Goal: Task Accomplishment & Management: Use online tool/utility

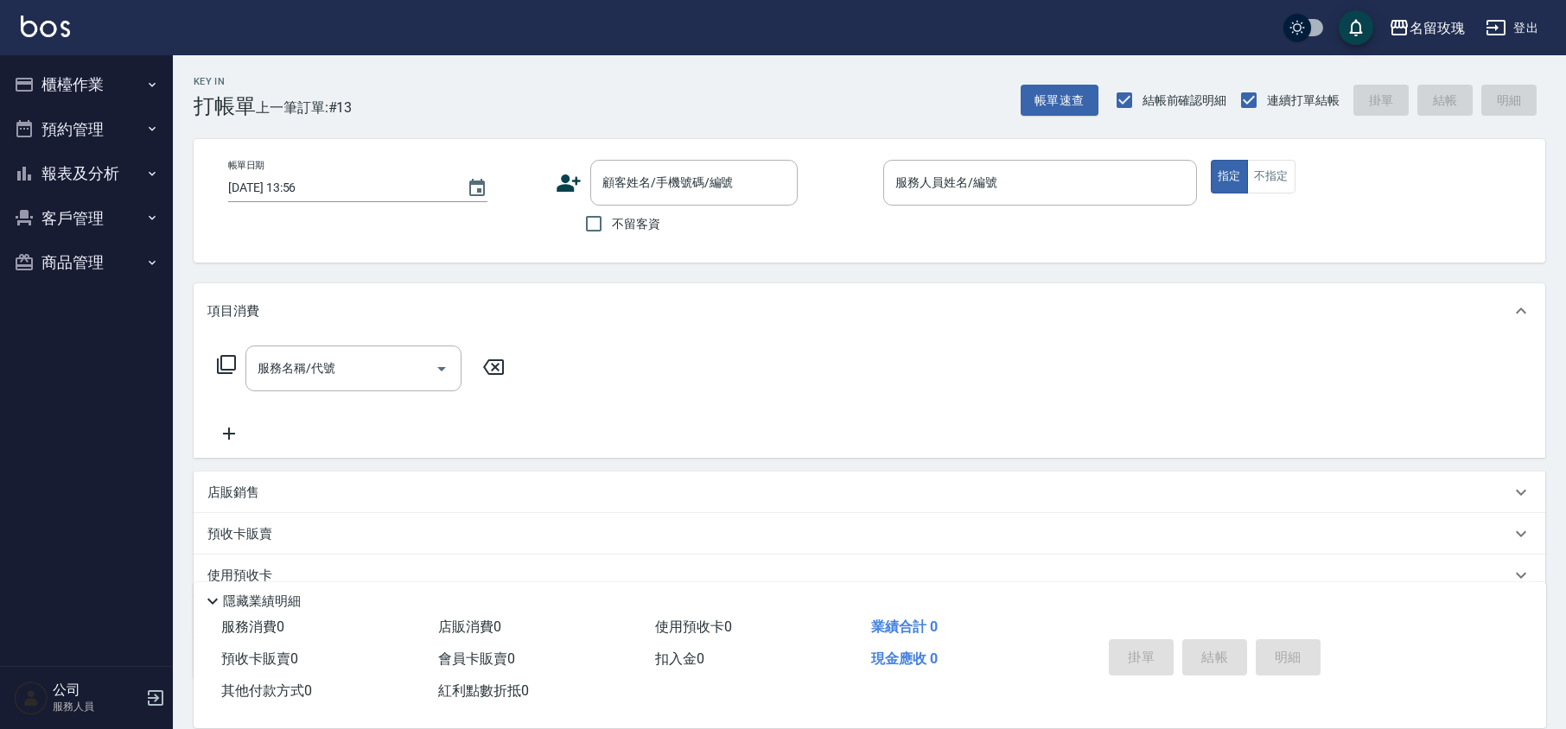
click at [554, 126] on div "Key In 打帳單 上一筆訂單:#13 帳單速查 結帳前確認明細 連續打單結帳 掛單 結帳 明細 帳單日期 [DATE] 13:56 顧客姓名/手機號碼/編…" at bounding box center [869, 448] width 1393 height 786
click at [619, 191] on input "顧客姓名/手機號碼/編號" at bounding box center [681, 183] width 166 height 30
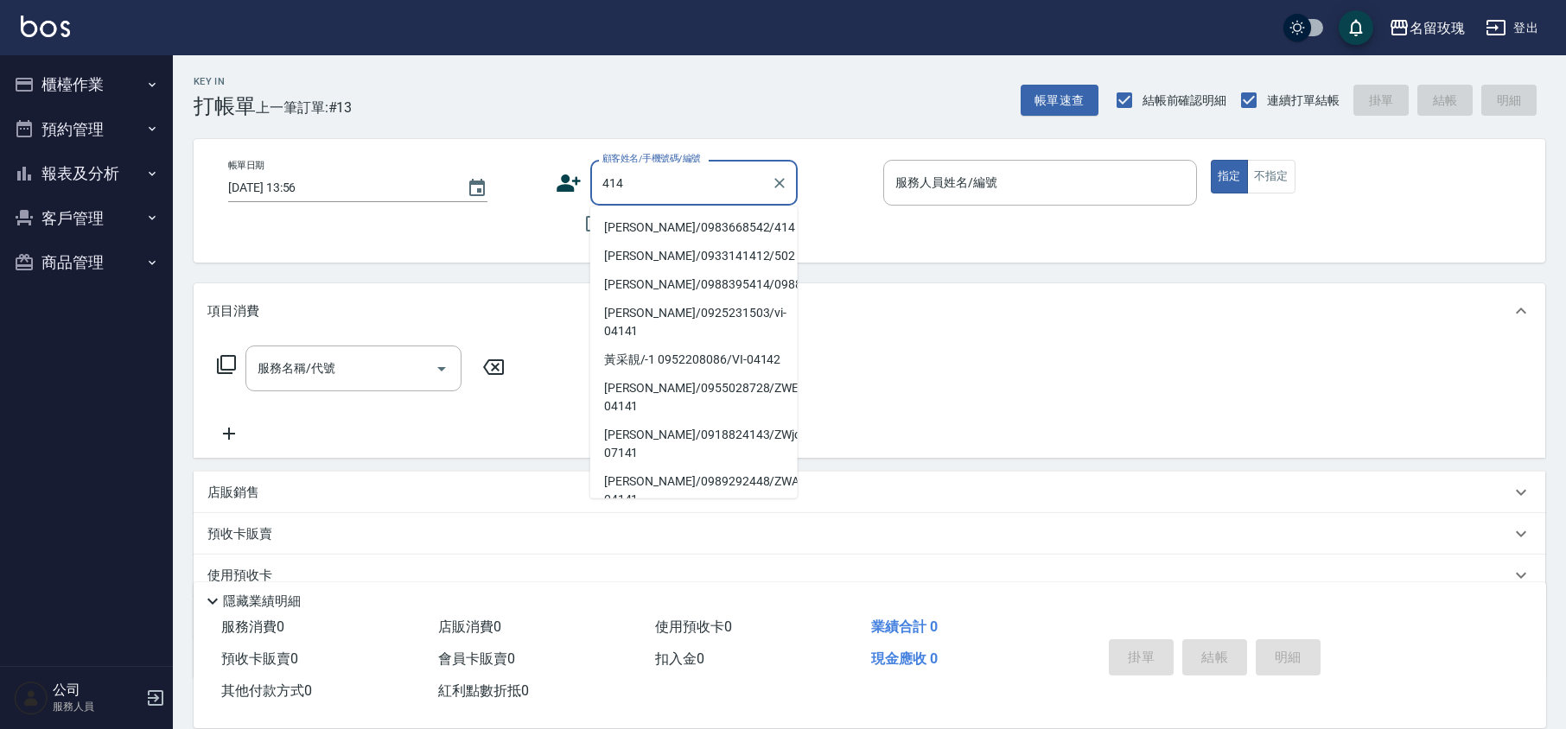
click at [654, 225] on li "[PERSON_NAME]/0983668542/414" at bounding box center [693, 227] width 207 height 29
type input "[PERSON_NAME]/0983668542/414"
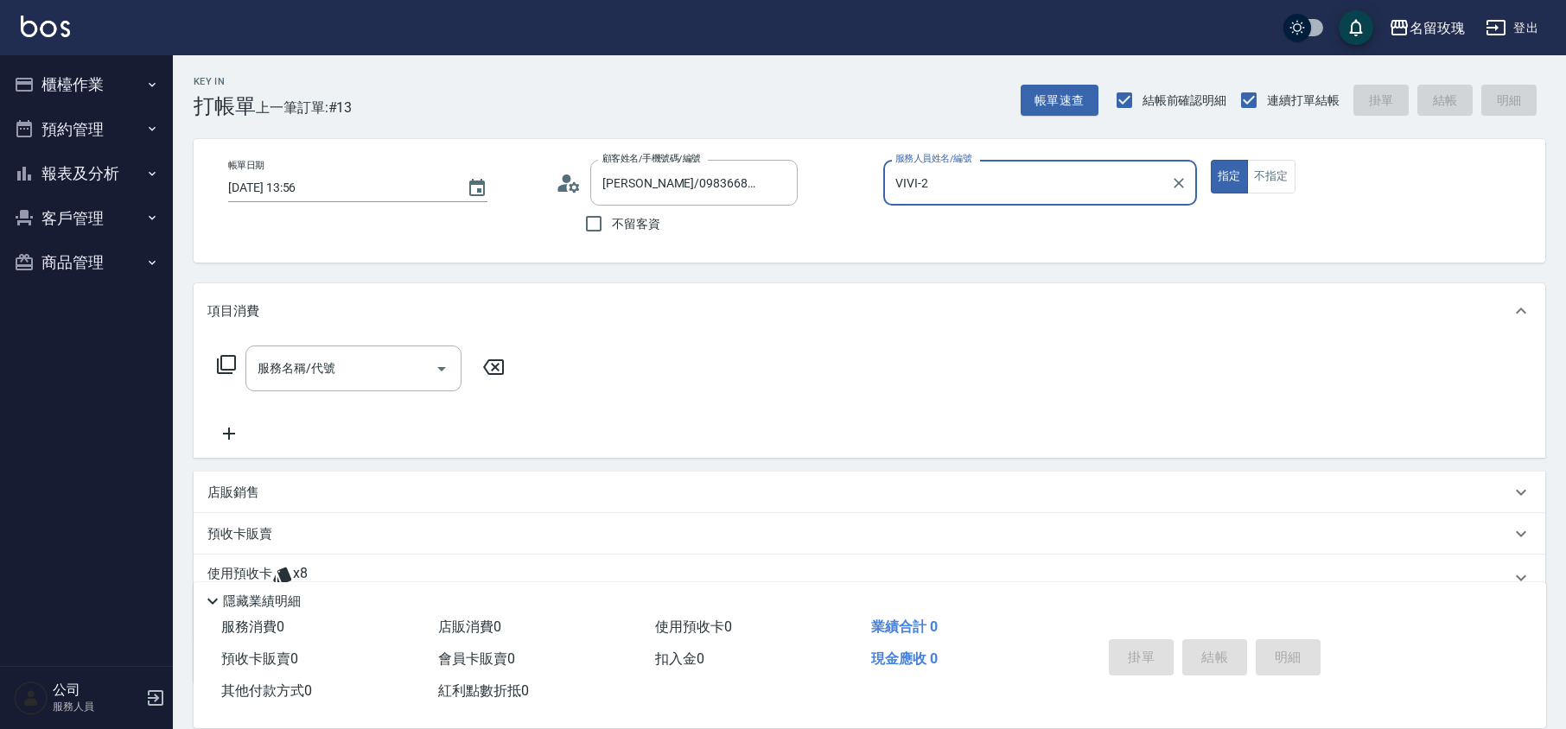
click at [980, 176] on input "VIVI-2" at bounding box center [1027, 183] width 272 height 30
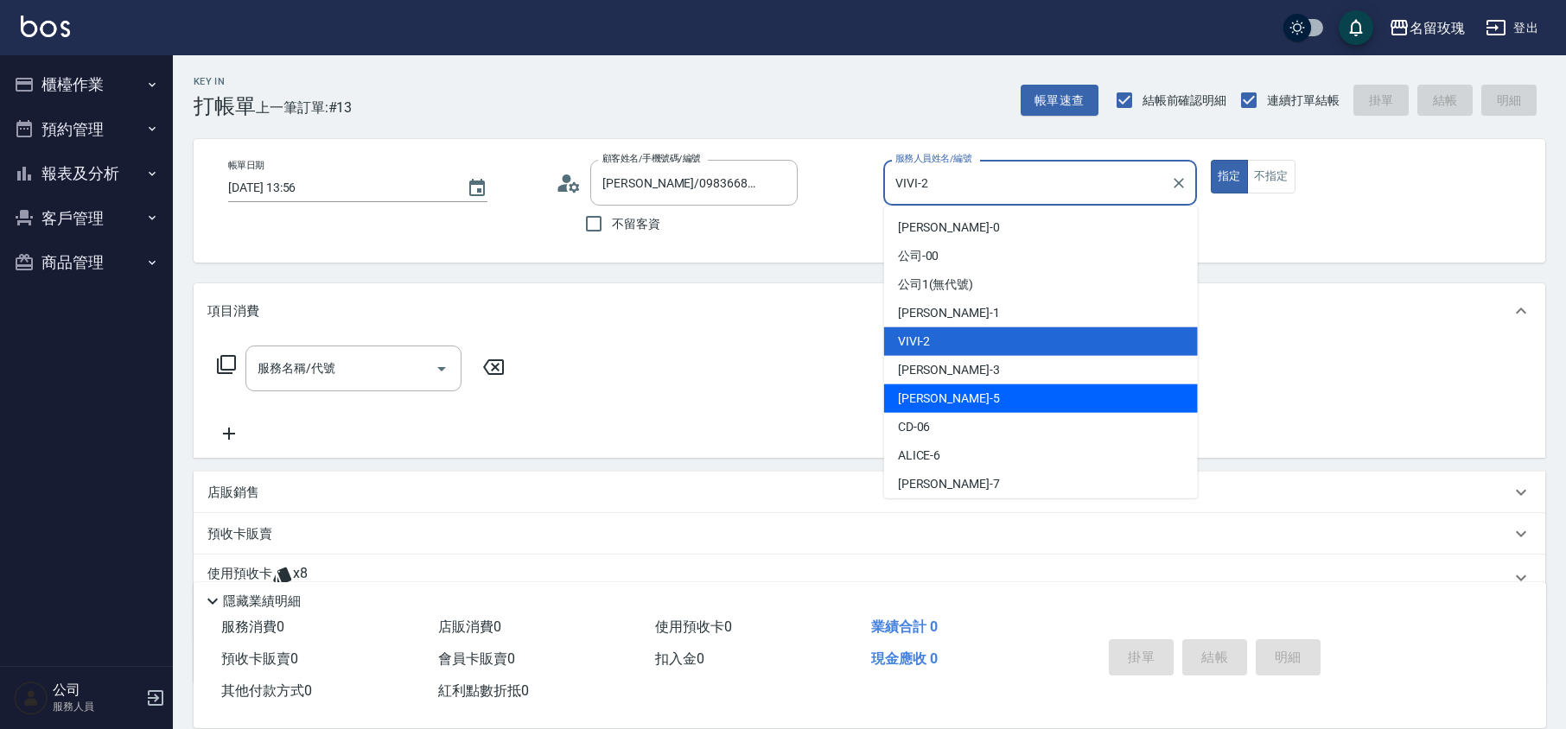
click at [958, 385] on div "[PERSON_NAME] -5" at bounding box center [1041, 399] width 314 height 29
type input "[PERSON_NAME]-5"
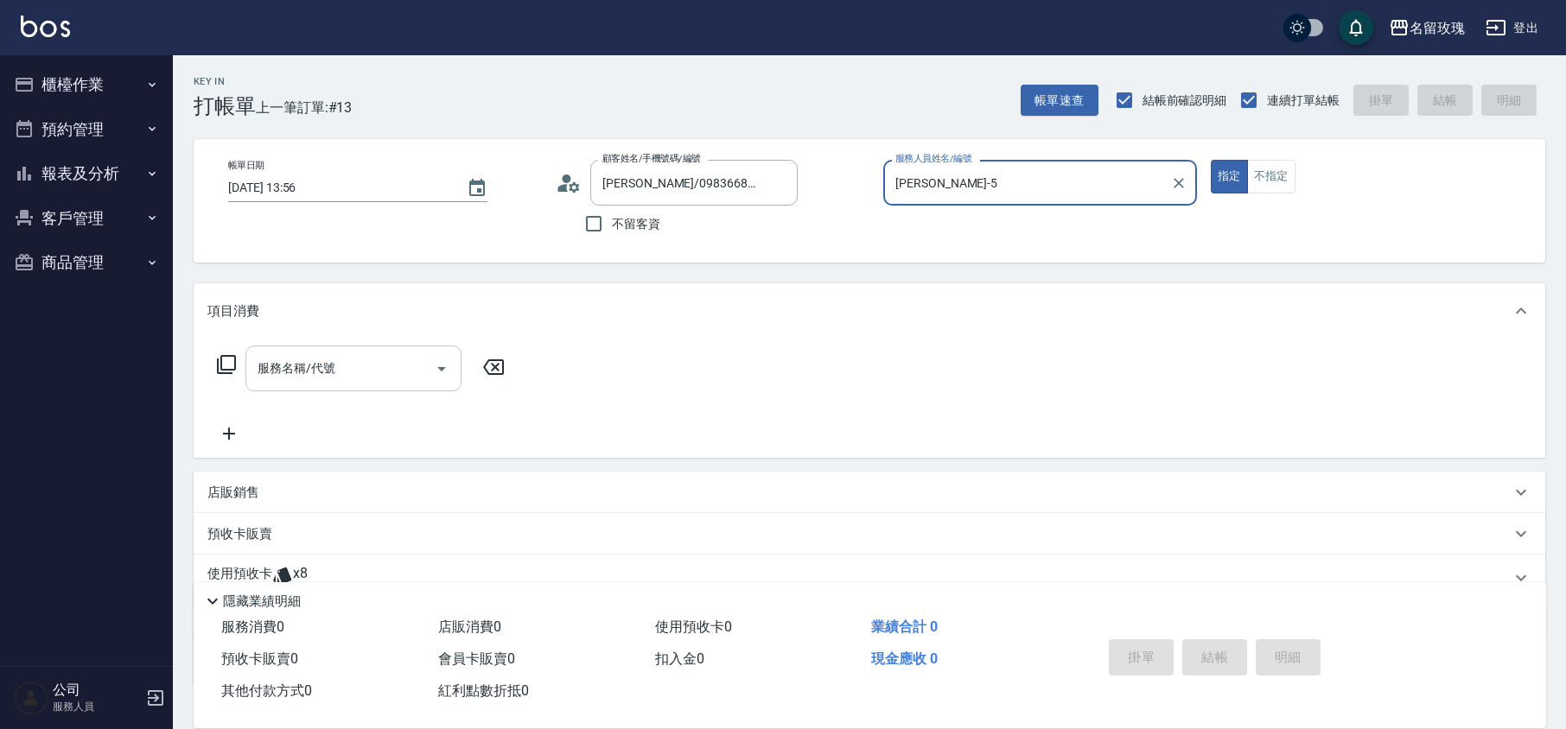
click at [294, 385] on div "服務名稱/代號" at bounding box center [353, 369] width 216 height 46
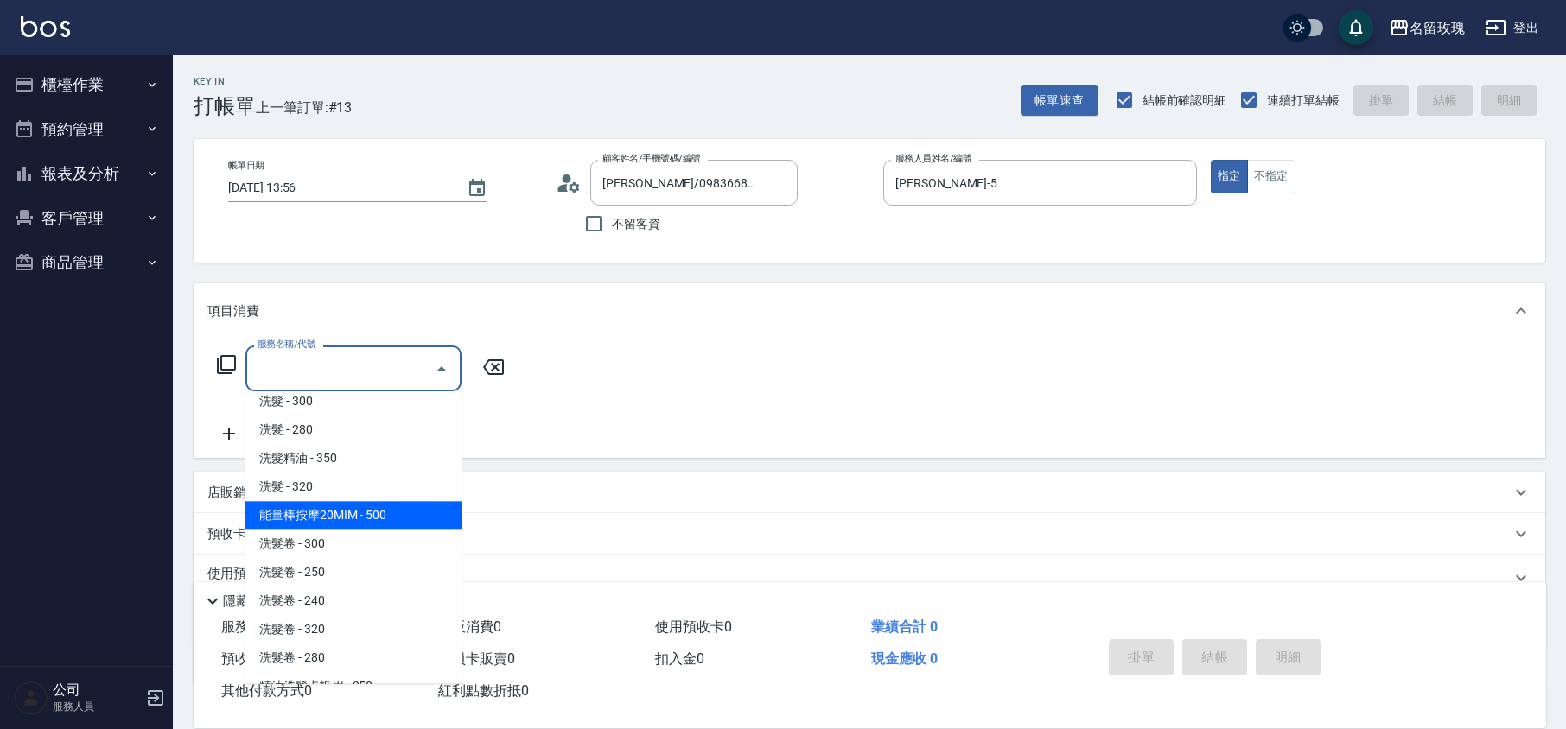
scroll to position [230, 0]
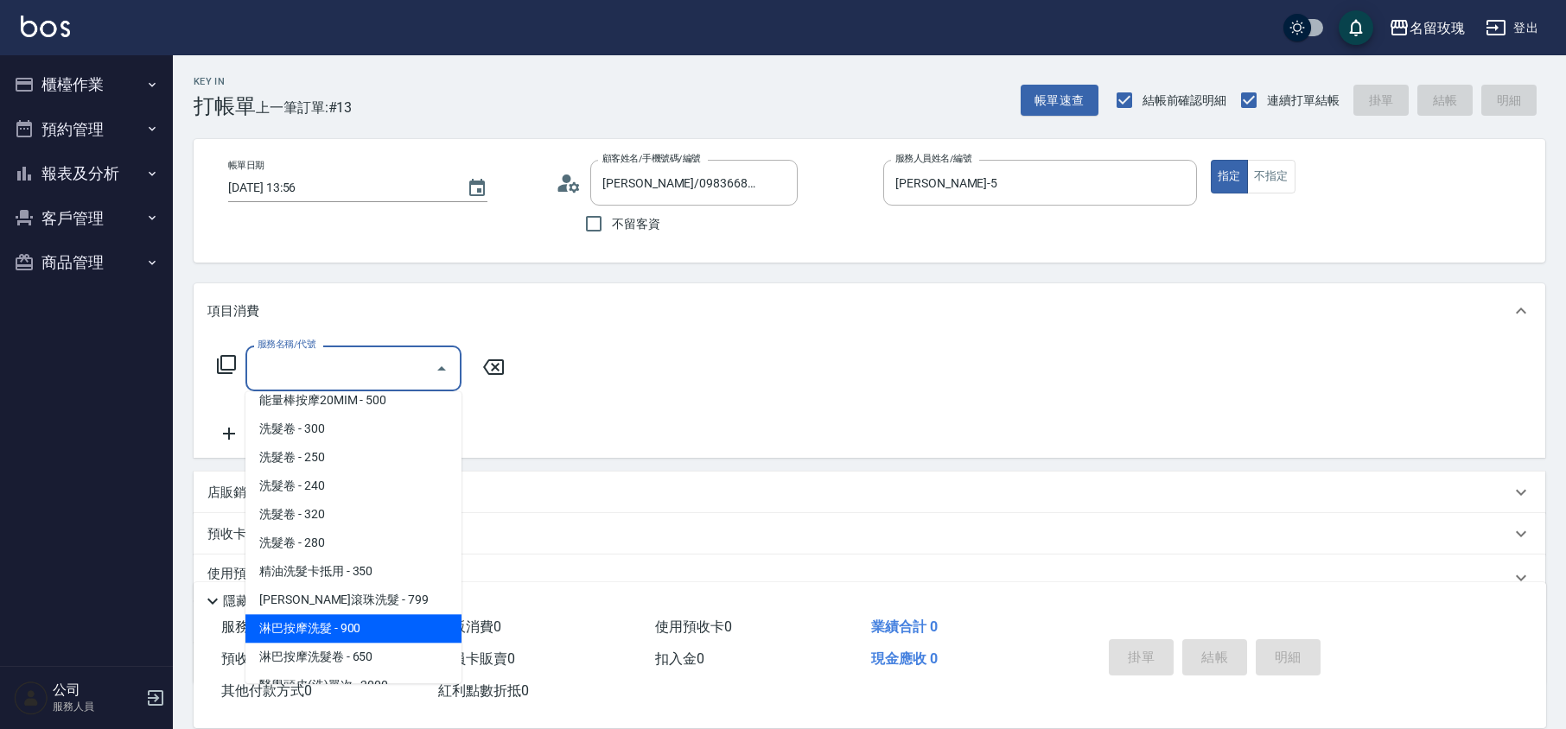
click at [380, 614] on span "淋巴按摩洗髮 - 900" at bounding box center [353, 628] width 216 height 29
type input "淋巴按摩洗髮(225)"
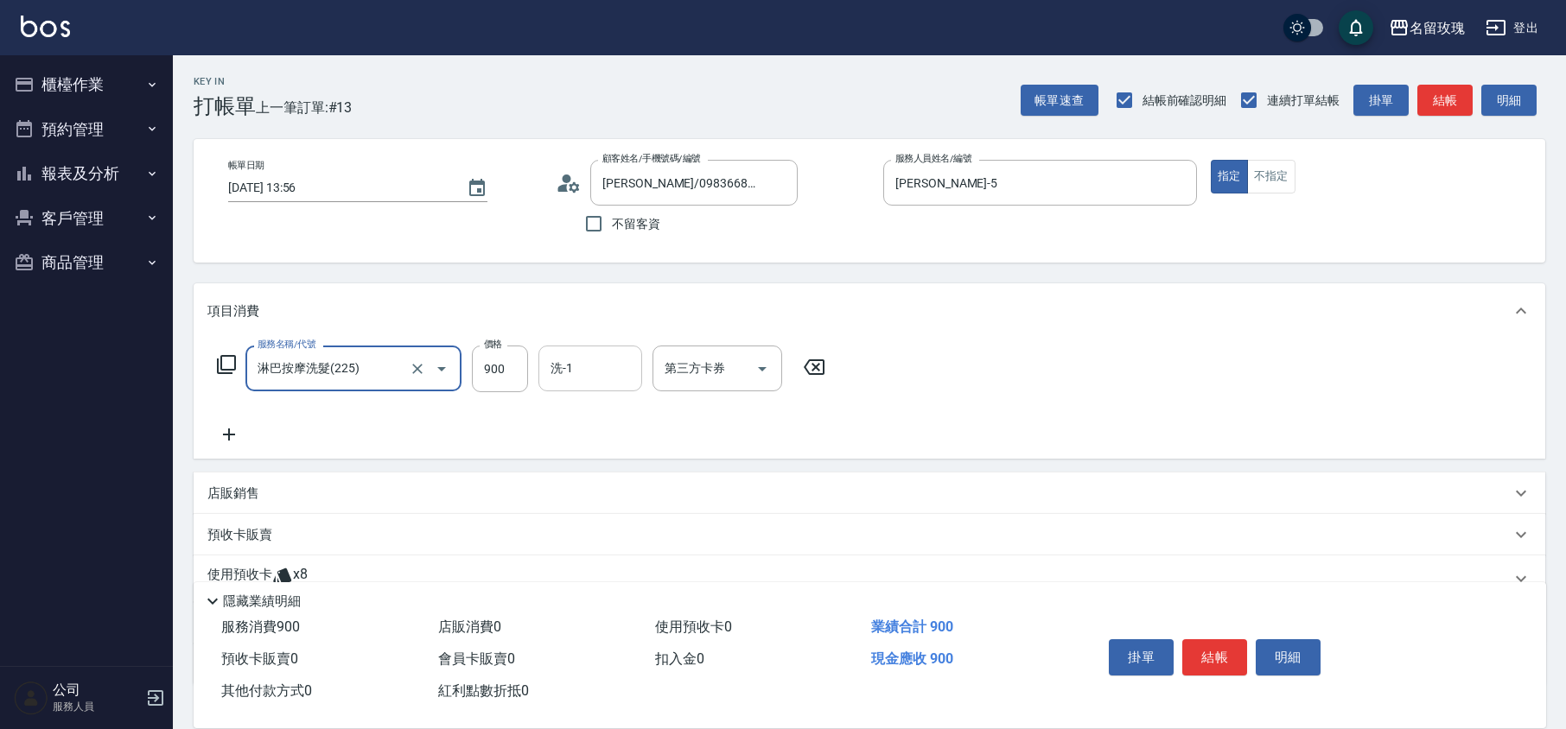
click at [588, 358] on input "洗-1" at bounding box center [590, 368] width 88 height 30
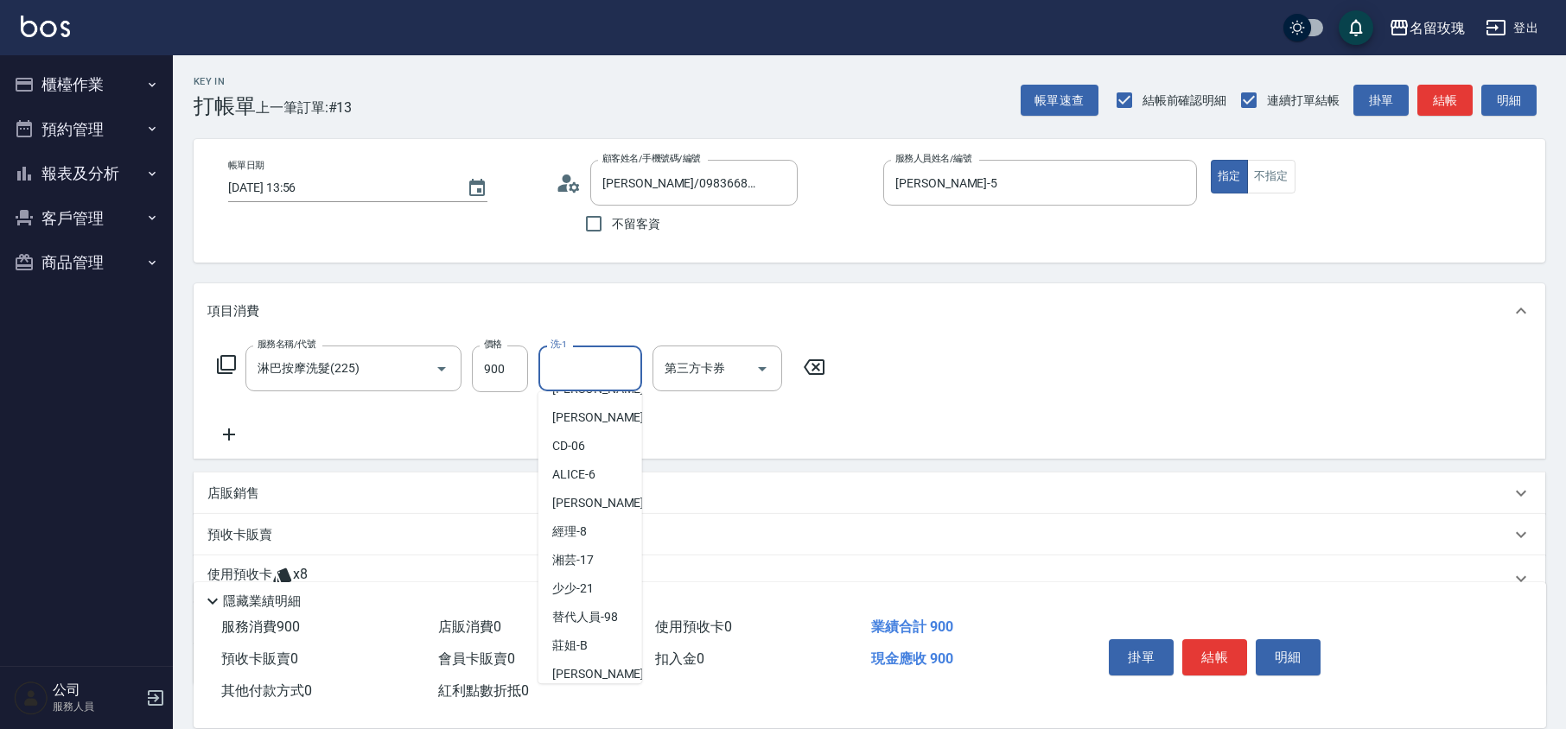
scroll to position [340, 0]
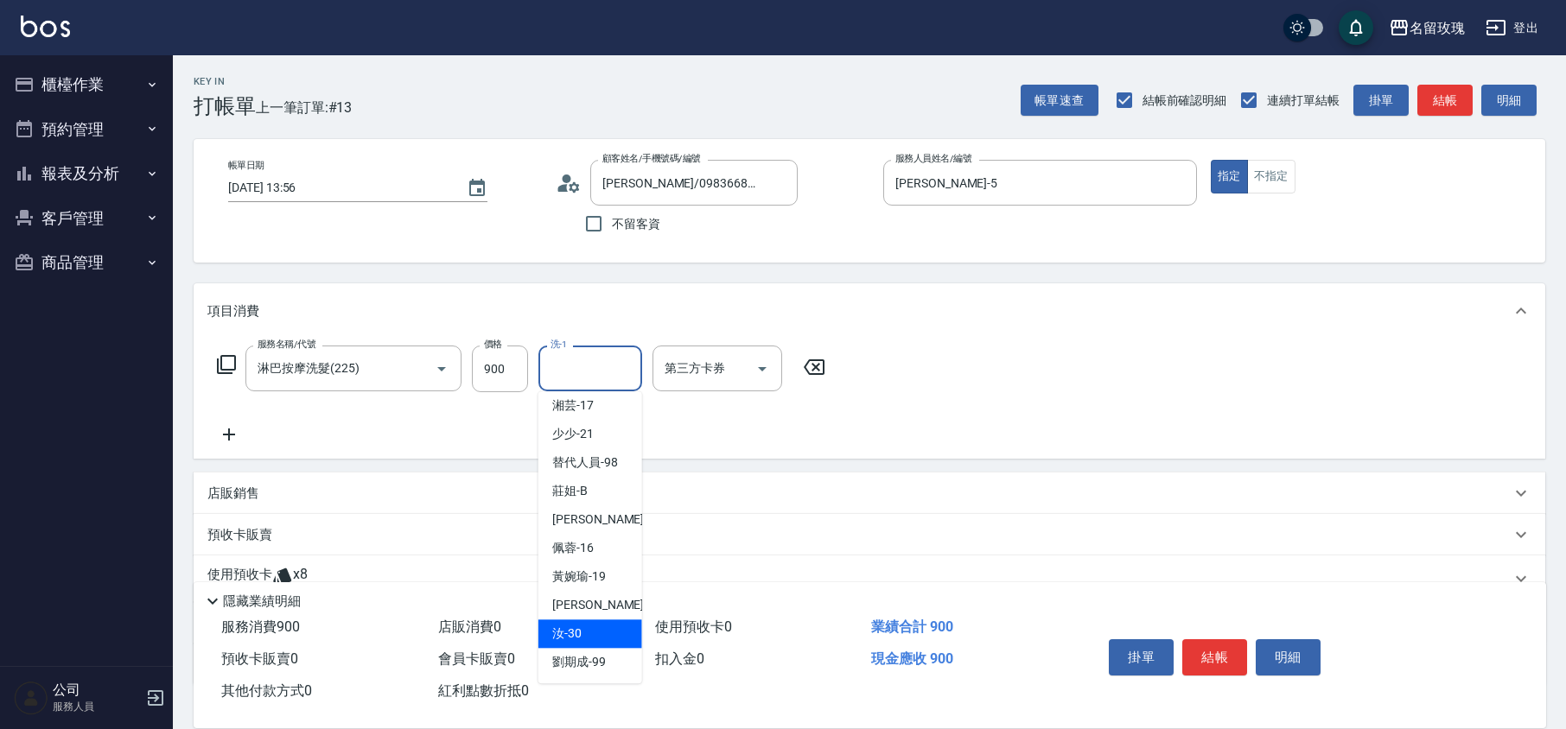
click at [564, 631] on span "汝 -30" at bounding box center [566, 634] width 29 height 18
type input "汝-30"
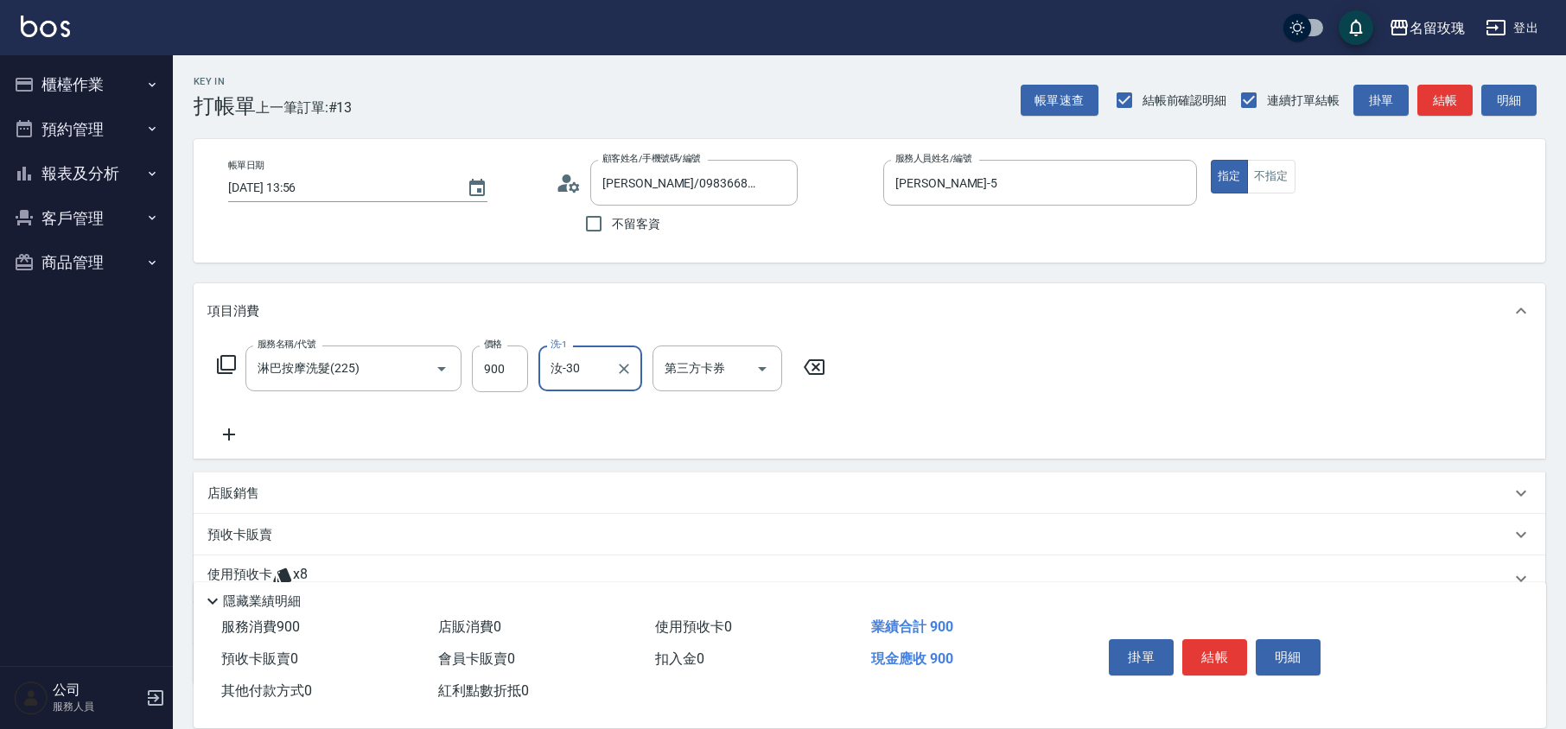
click at [257, 486] on p "店販銷售" at bounding box center [233, 494] width 52 height 18
click at [271, 553] on input "服務人員姓名/編號" at bounding box center [272, 558] width 114 height 30
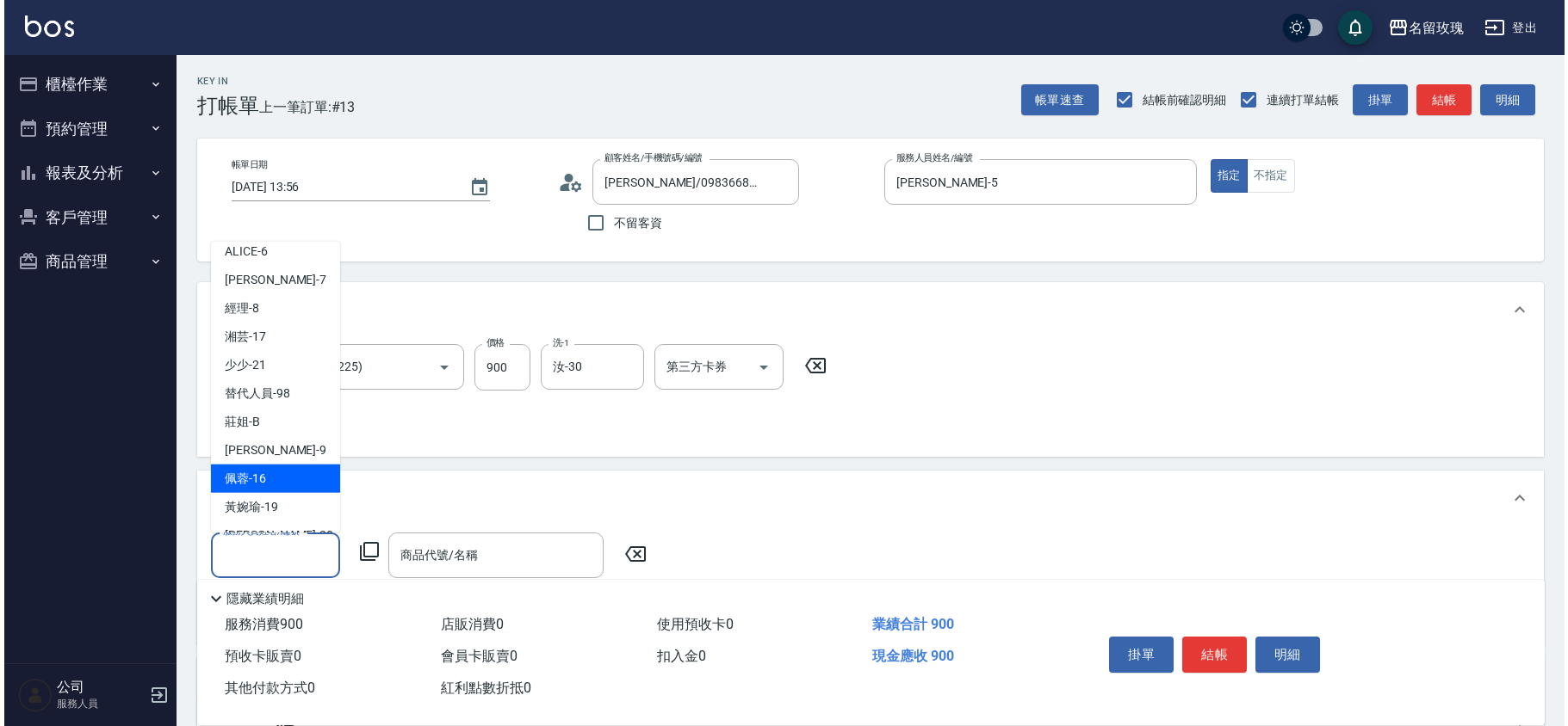
scroll to position [321, 0]
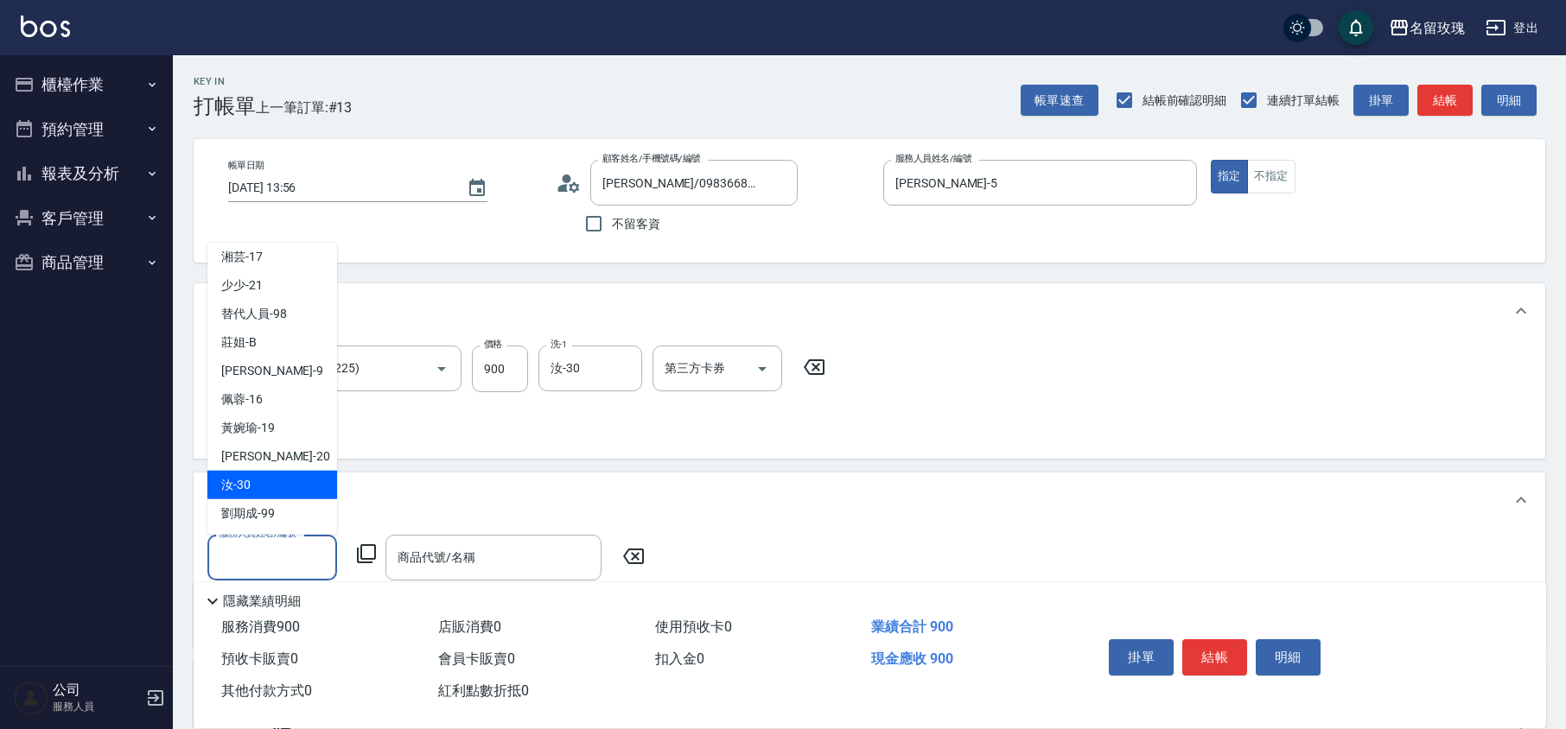
click at [223, 482] on span "汝 -30" at bounding box center [235, 485] width 29 height 18
type input "汝-30"
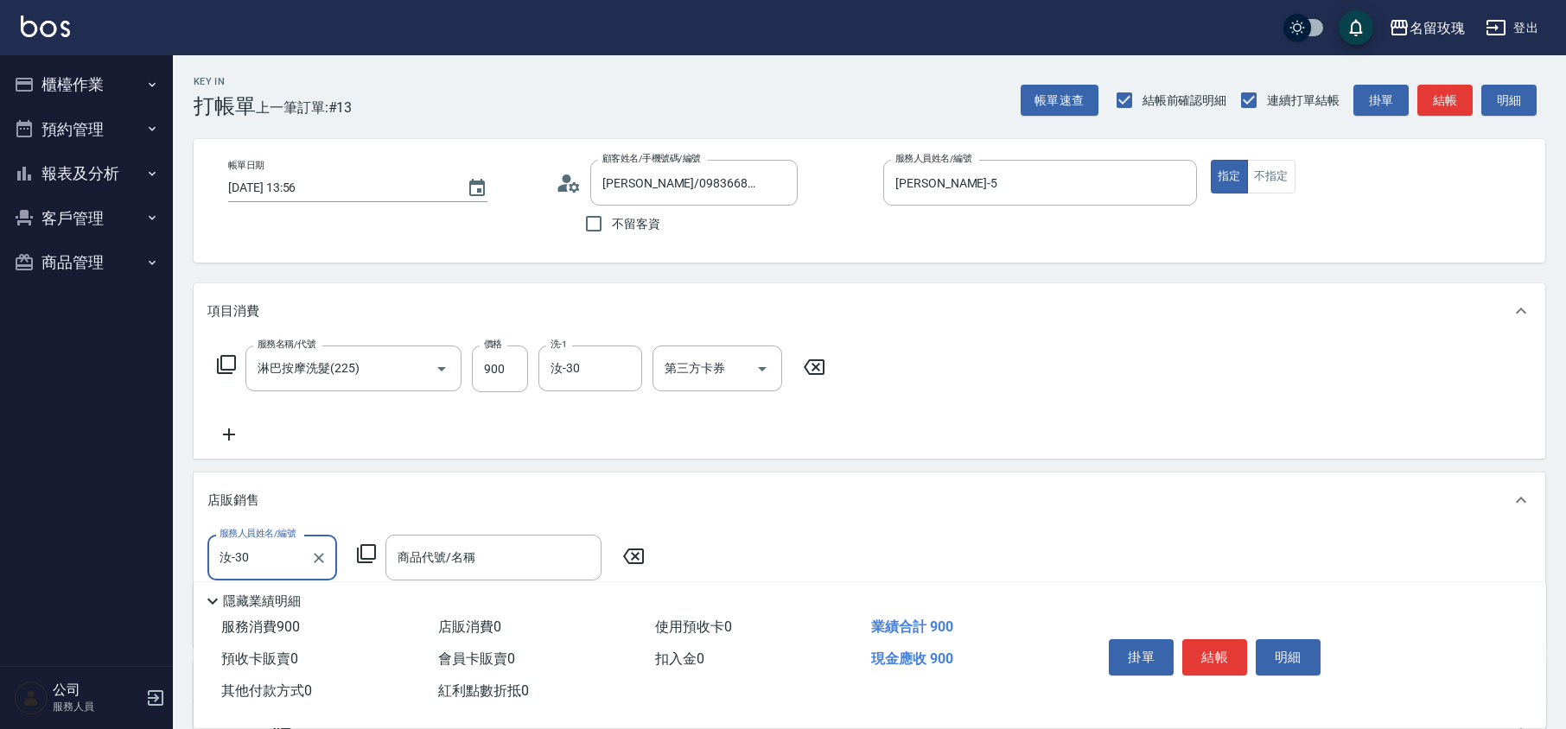
click at [360, 558] on icon at bounding box center [366, 554] width 21 height 21
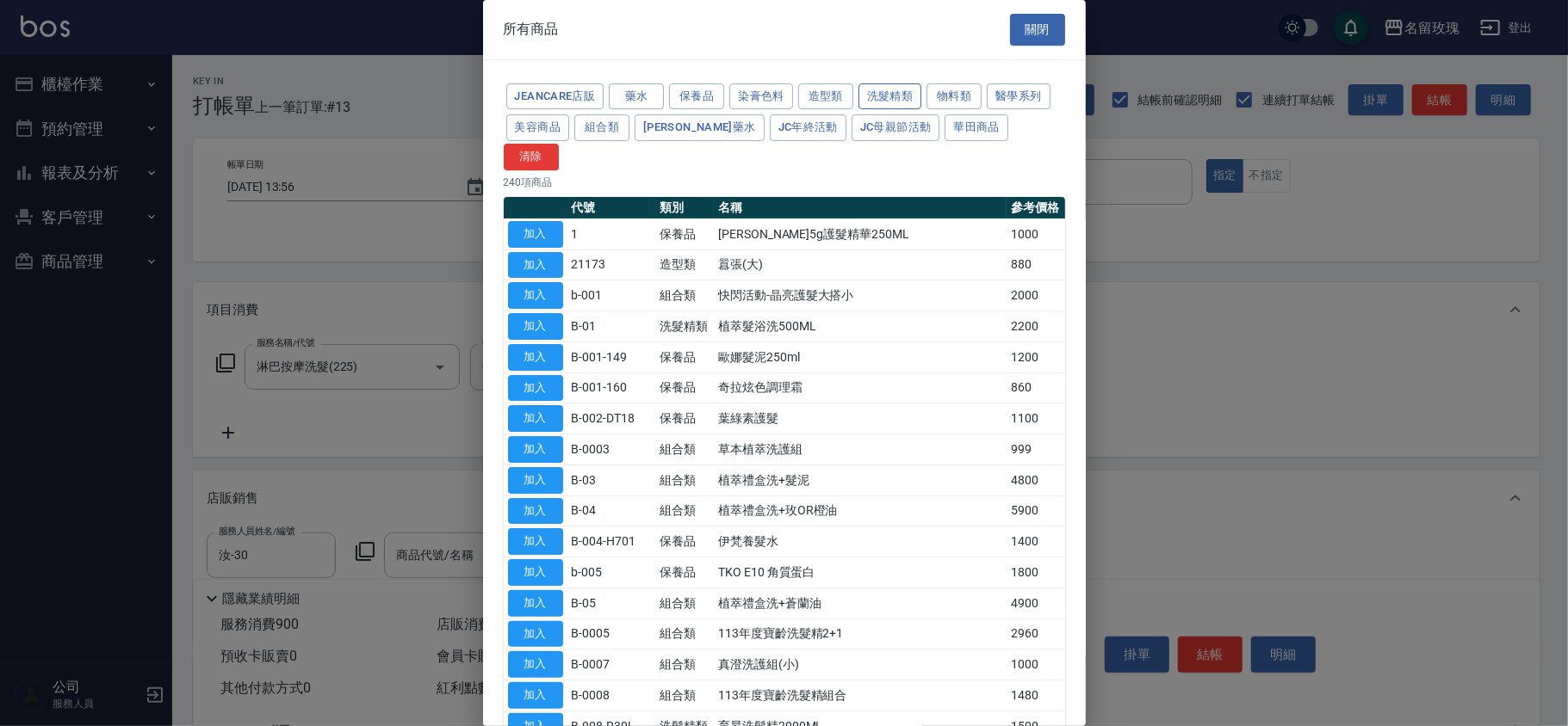
click at [899, 98] on button "洗髮精類" at bounding box center [891, 97] width 64 height 27
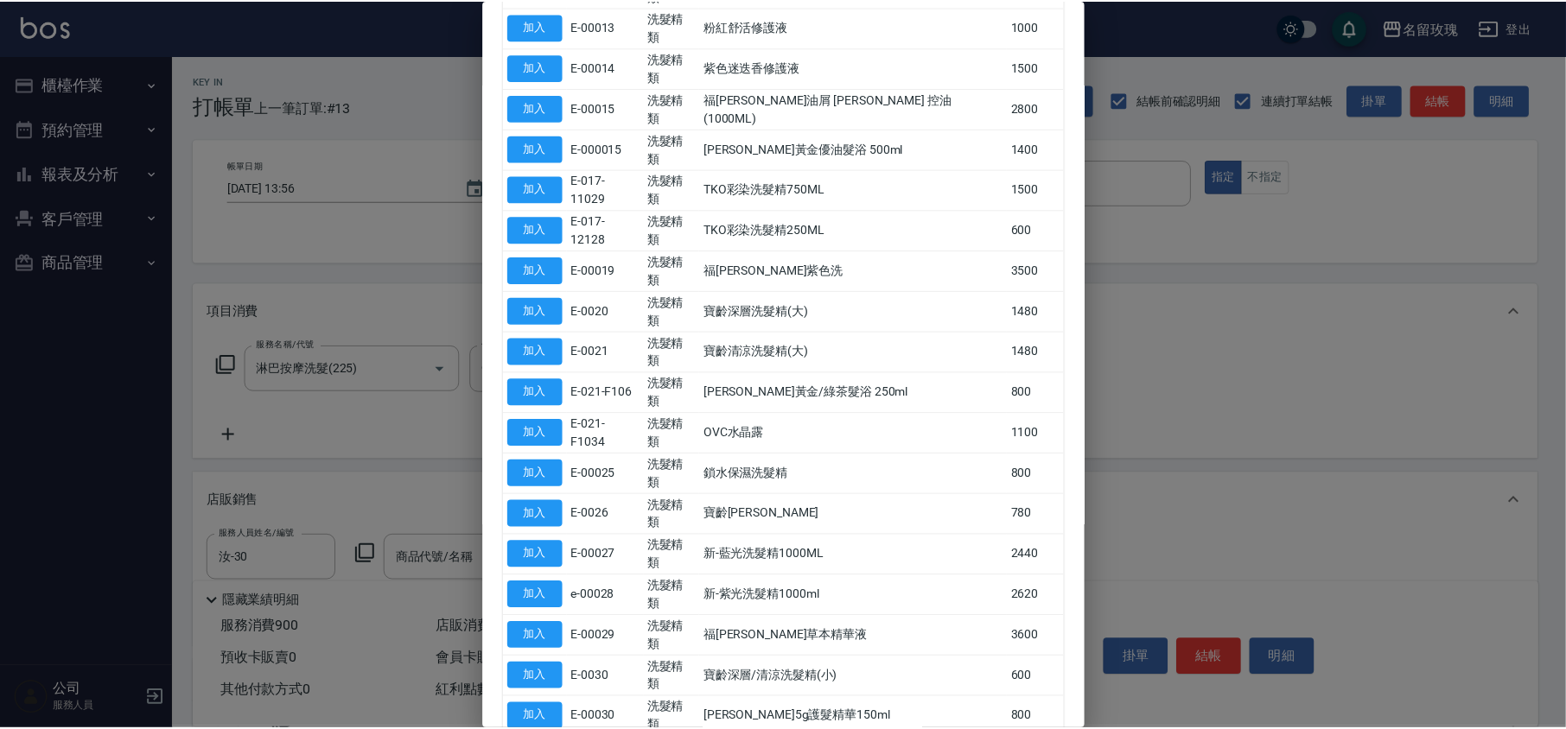
scroll to position [683, 0]
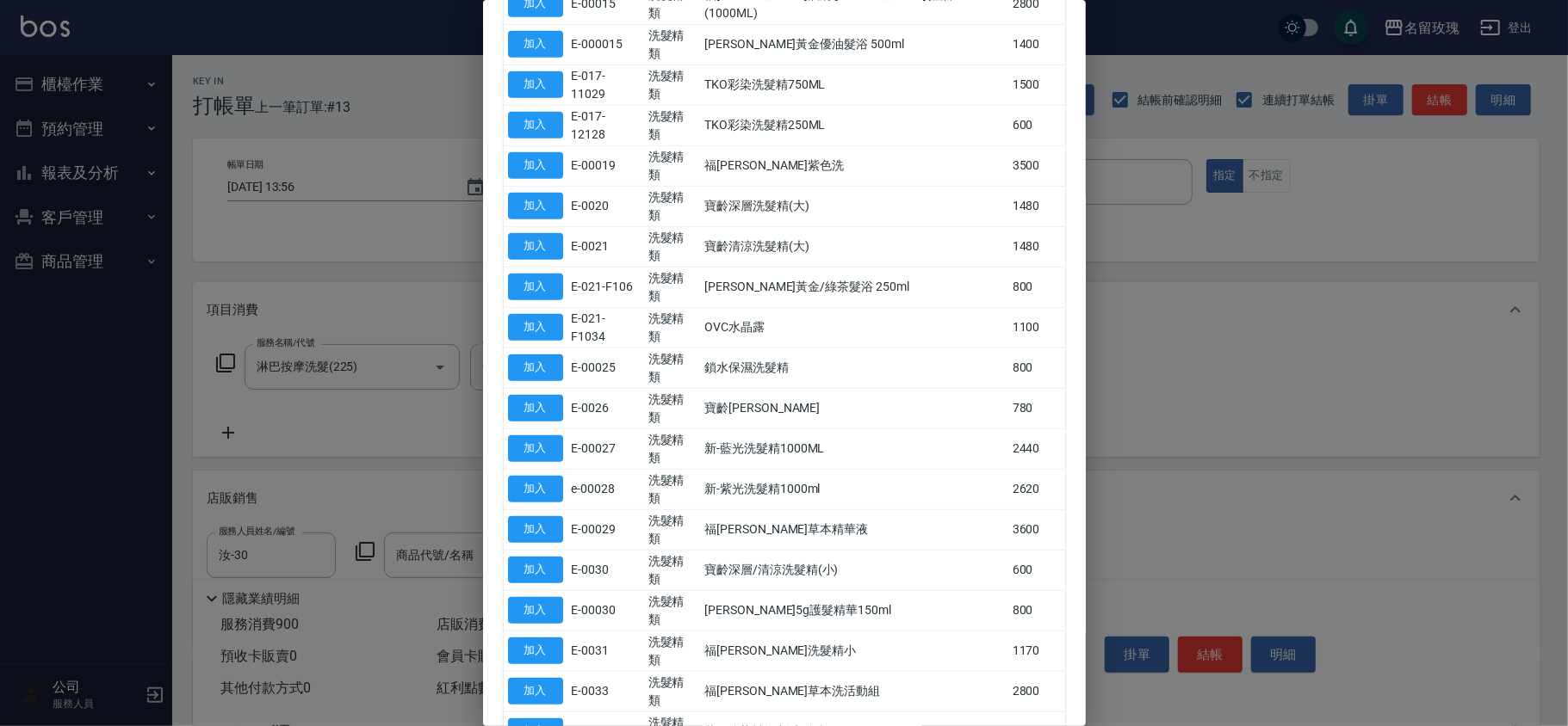
type input "[PERSON_NAME]精油"
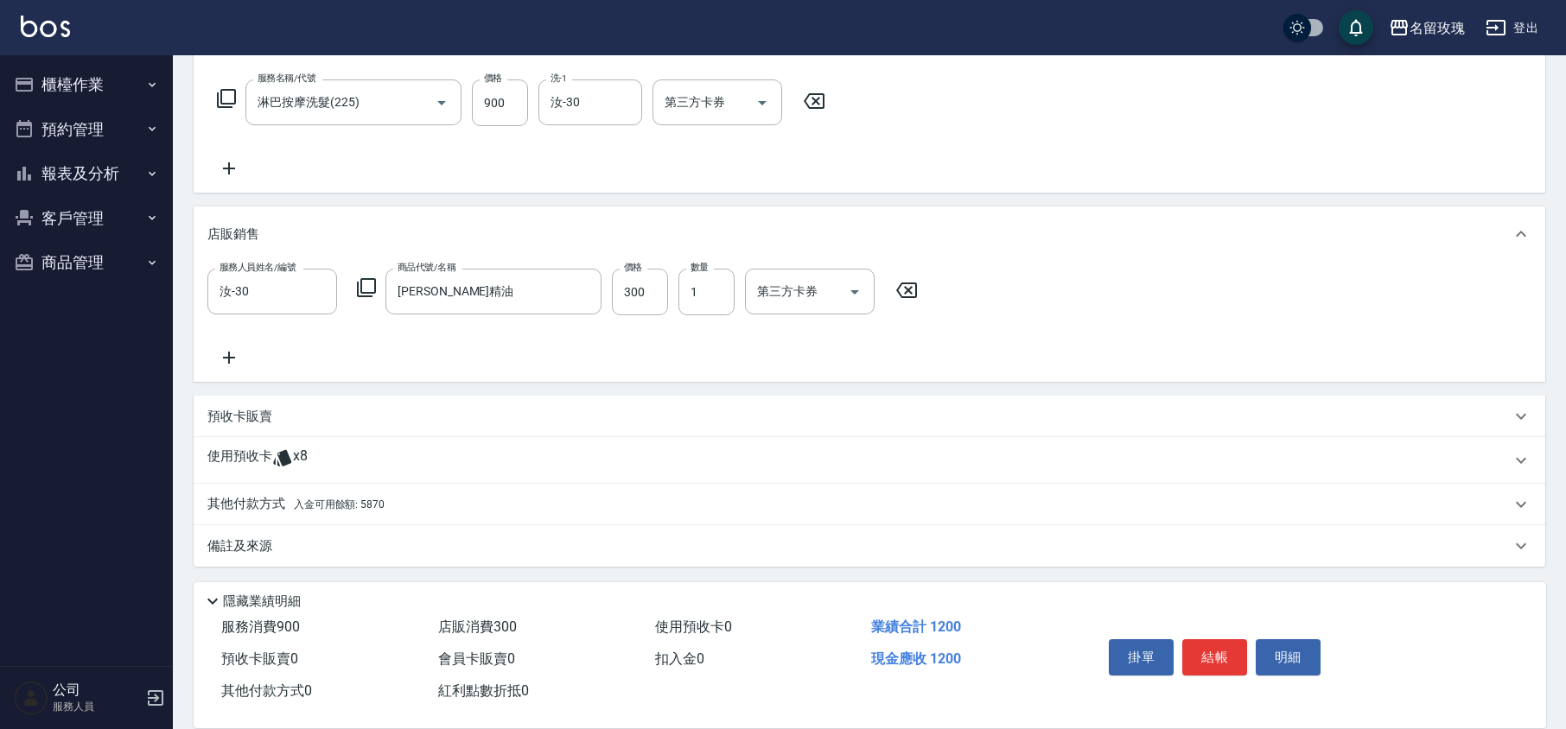
click at [256, 538] on p "備註及來源" at bounding box center [239, 547] width 65 height 18
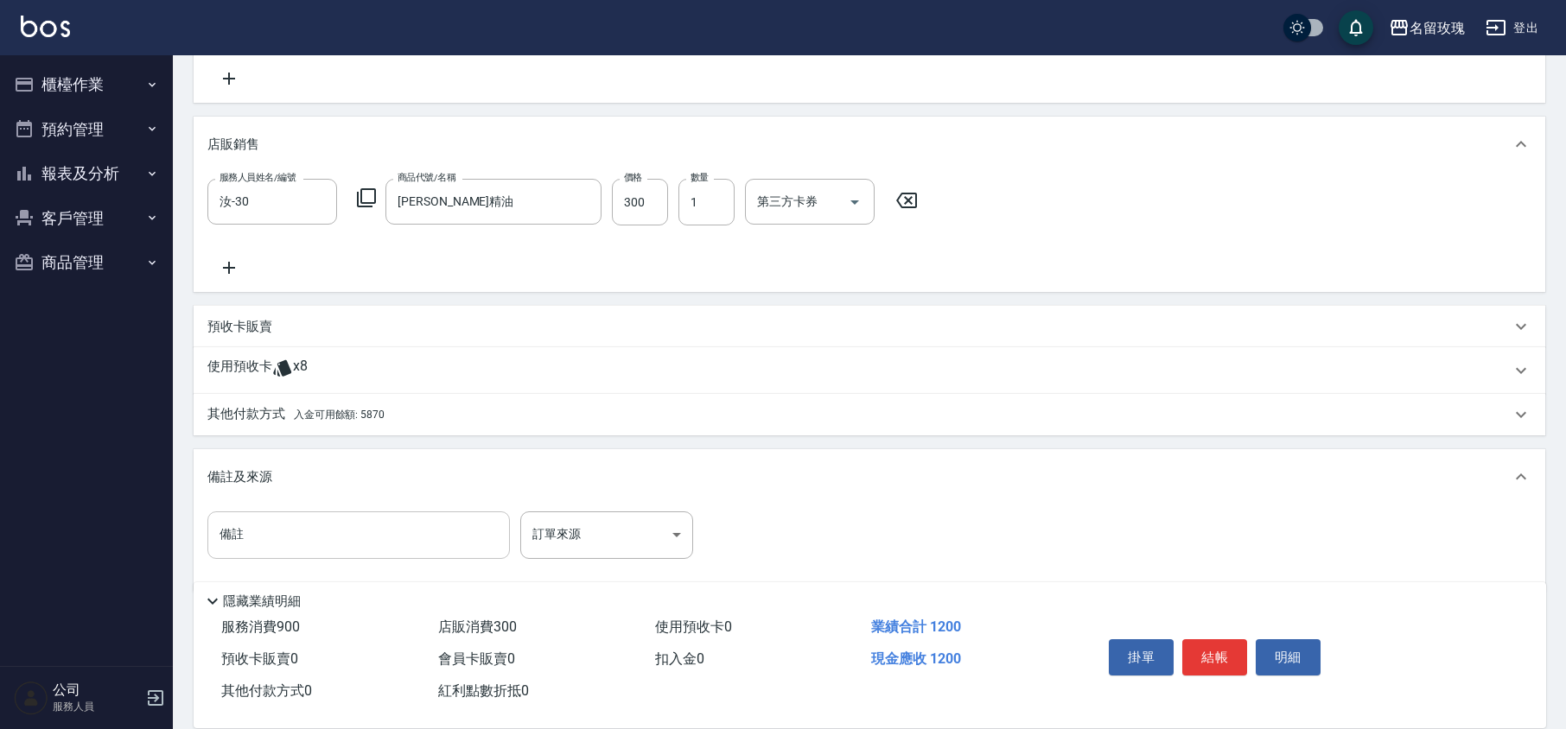
scroll to position [360, 0]
click at [316, 560] on div "備註 備註 訂單來源 ​ 訂單來源" at bounding box center [869, 540] width 1324 height 67
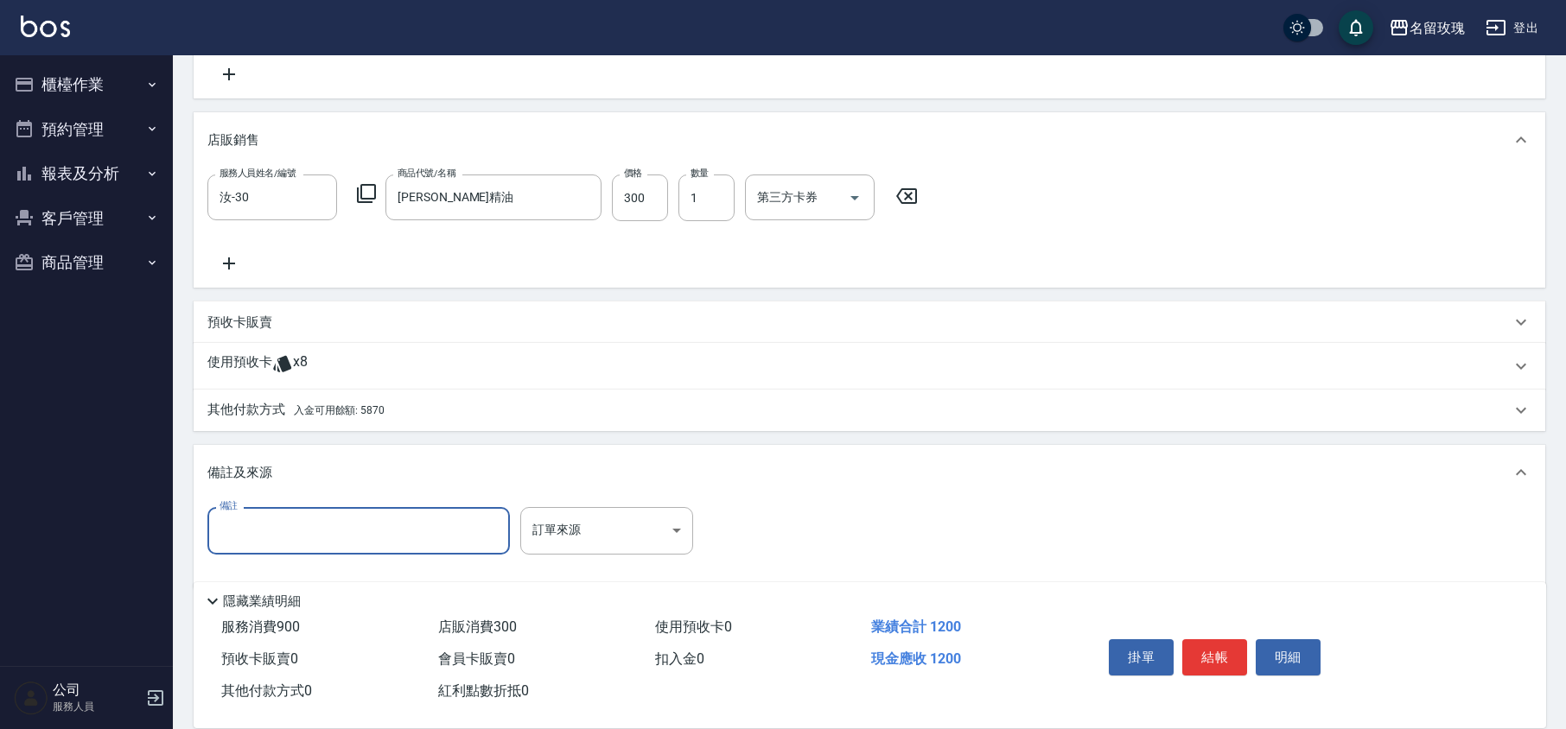
click at [323, 551] on input "備註" at bounding box center [358, 530] width 302 height 47
type input "5+"
click at [239, 404] on p "其他付款方式 入金可用餘額: 5870" at bounding box center [295, 410] width 177 height 19
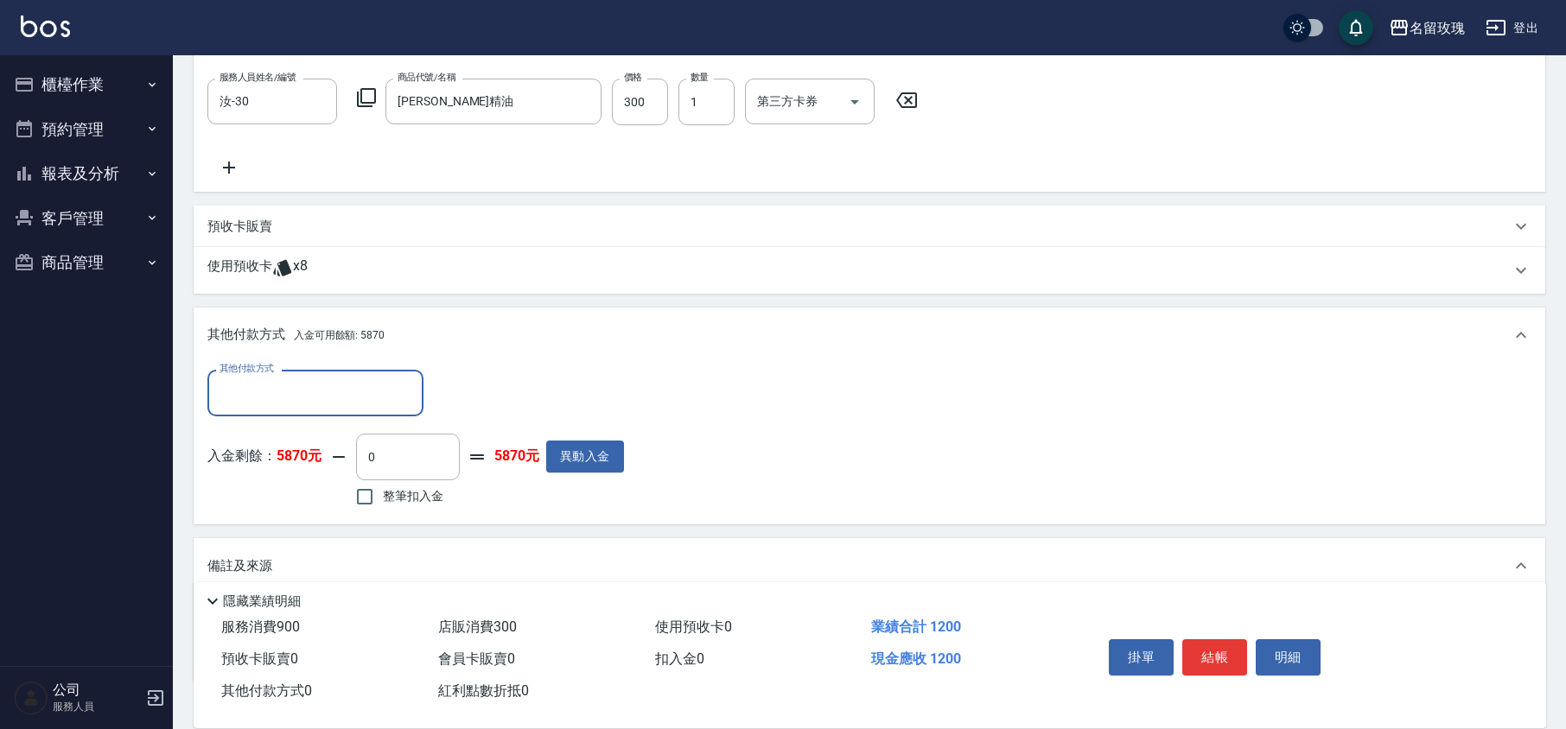
scroll to position [558, 0]
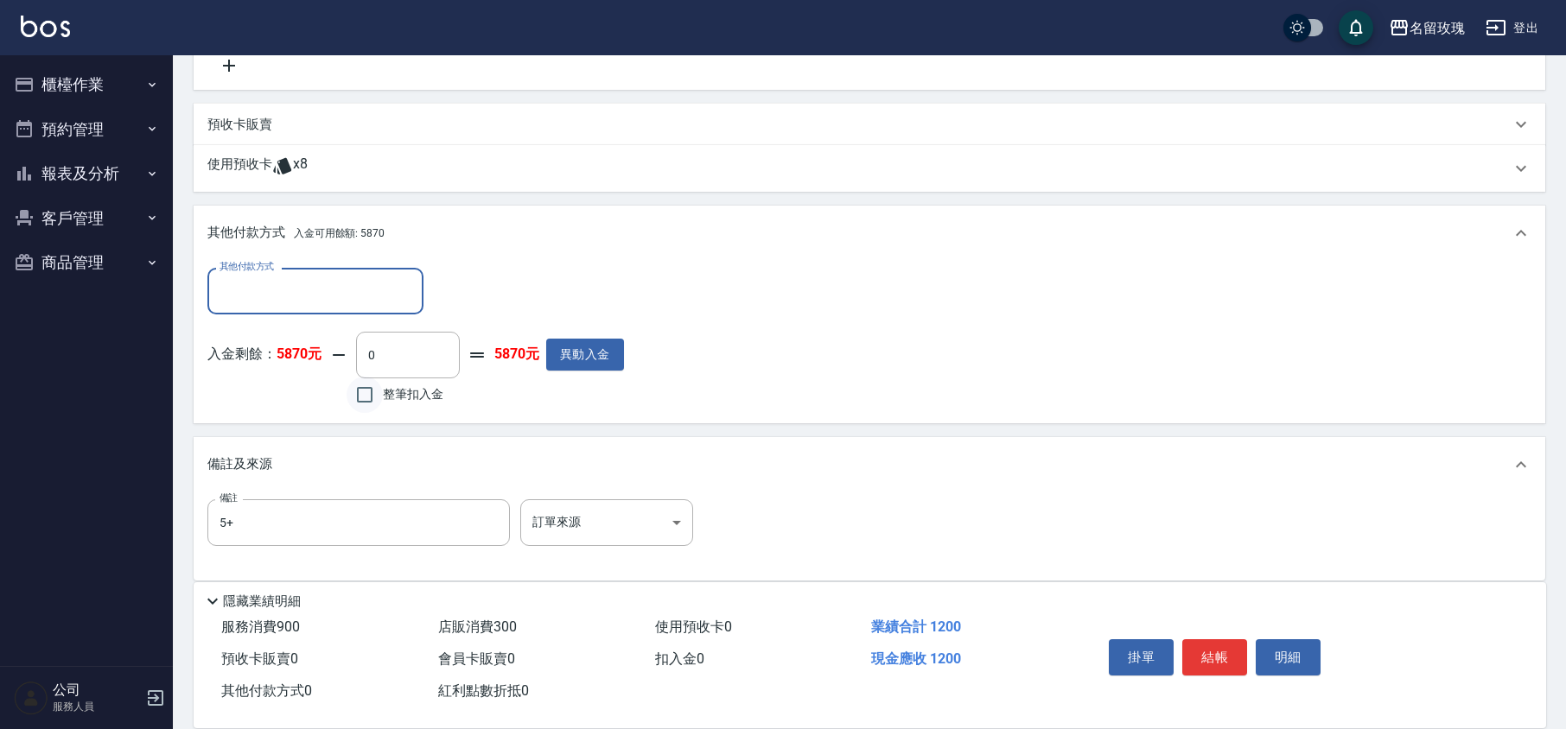
click at [373, 385] on input "整筆扣入金" at bounding box center [365, 395] width 36 height 36
checkbox input "true"
type input "1200"
click at [520, 395] on div "入金剩餘： 5870元 1200 ​ 整筆扣入金 4670元 異動入金" at bounding box center [415, 371] width 417 height 78
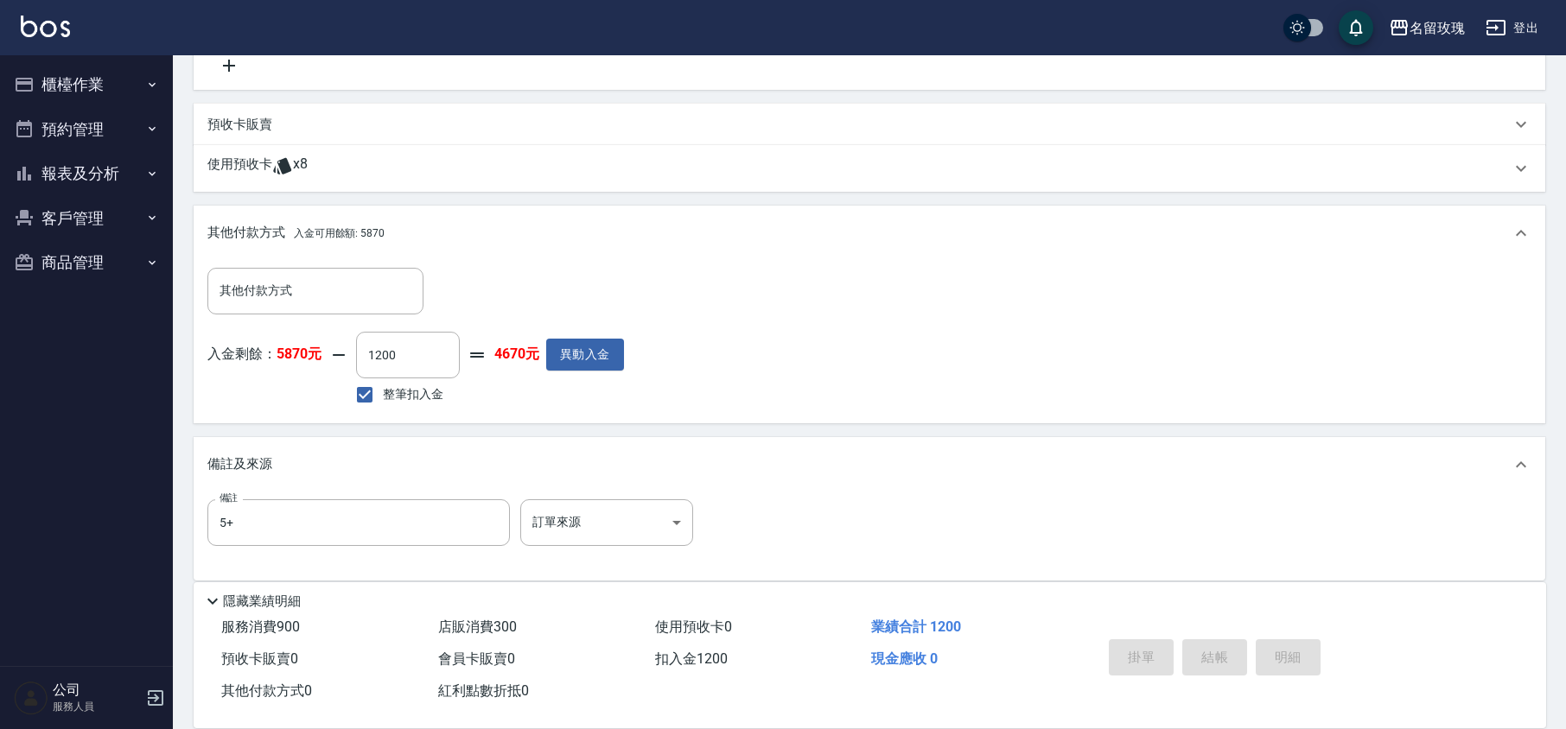
type input "[DATE] 15:31"
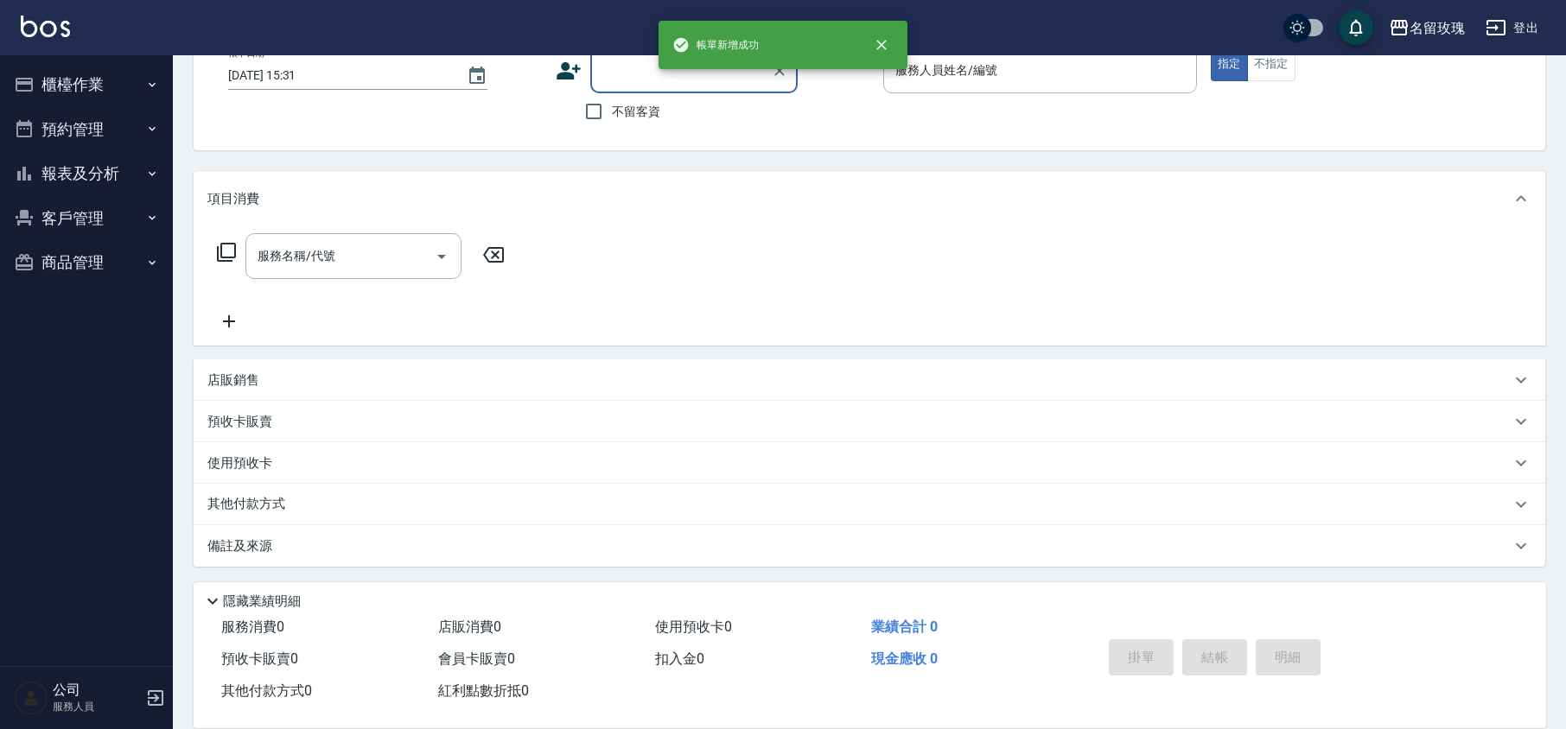
scroll to position [0, 0]
